Goal: Information Seeking & Learning: Find specific page/section

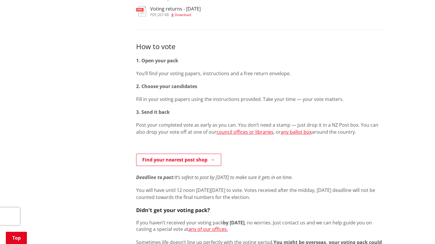
scroll to position [252, 0]
click at [283, 132] on link "any ballot box" at bounding box center [296, 132] width 31 height 6
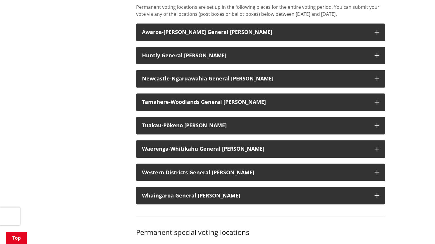
scroll to position [485, 0]
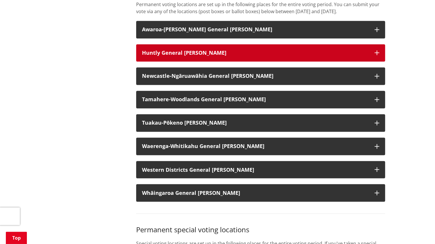
click at [234, 56] on h3 "Huntly General [PERSON_NAME]" at bounding box center [255, 53] width 227 height 6
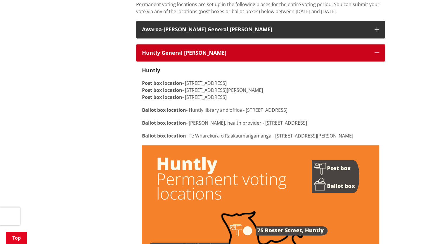
click at [234, 56] on h3 "Huntly General [PERSON_NAME]" at bounding box center [255, 53] width 227 height 6
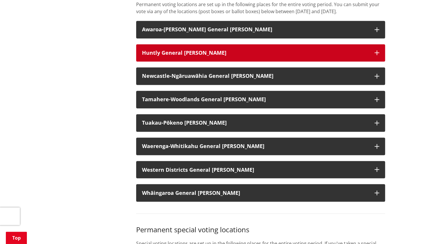
click at [234, 56] on h3 "Huntly General [PERSON_NAME]" at bounding box center [255, 53] width 227 height 6
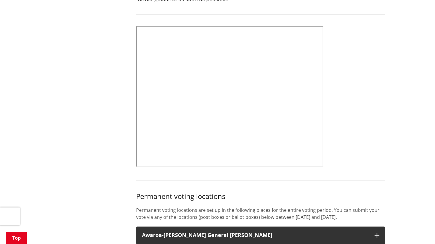
scroll to position [280, 0]
